Goal: Task Accomplishment & Management: Complete application form

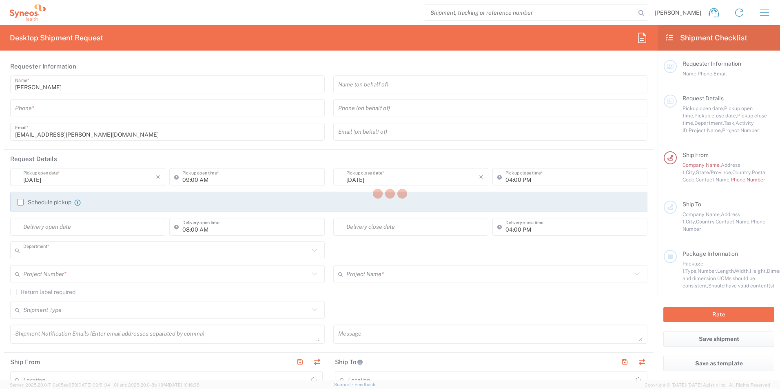
type input "8480"
type input "[US_STATE]"
type input "[GEOGRAPHIC_DATA]"
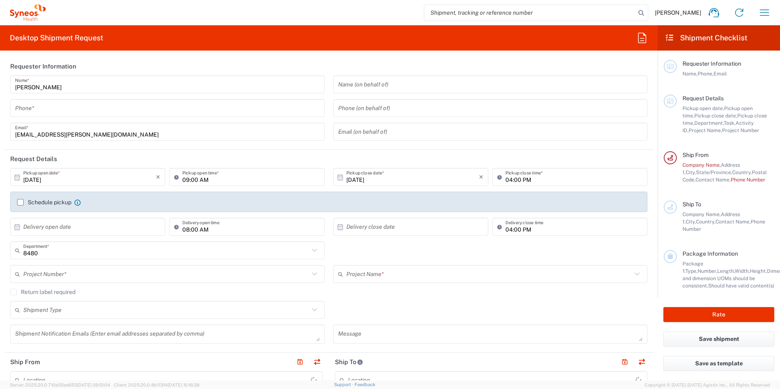
type input "Syneos Health, LLC-[GEOGRAPHIC_DATA] [GEOGRAPHIC_DATA] [GEOGRAPHIC_DATA]"
